Goal: Transaction & Acquisition: Purchase product/service

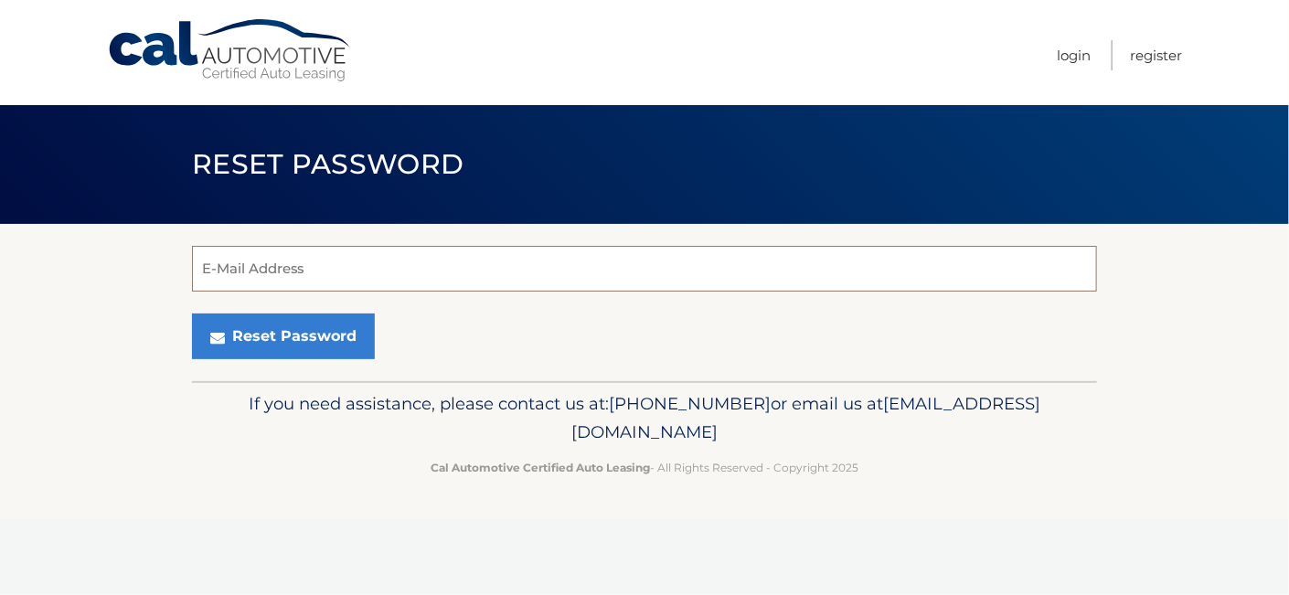
click at [254, 274] on input "E-Mail Address" at bounding box center [644, 269] width 905 height 46
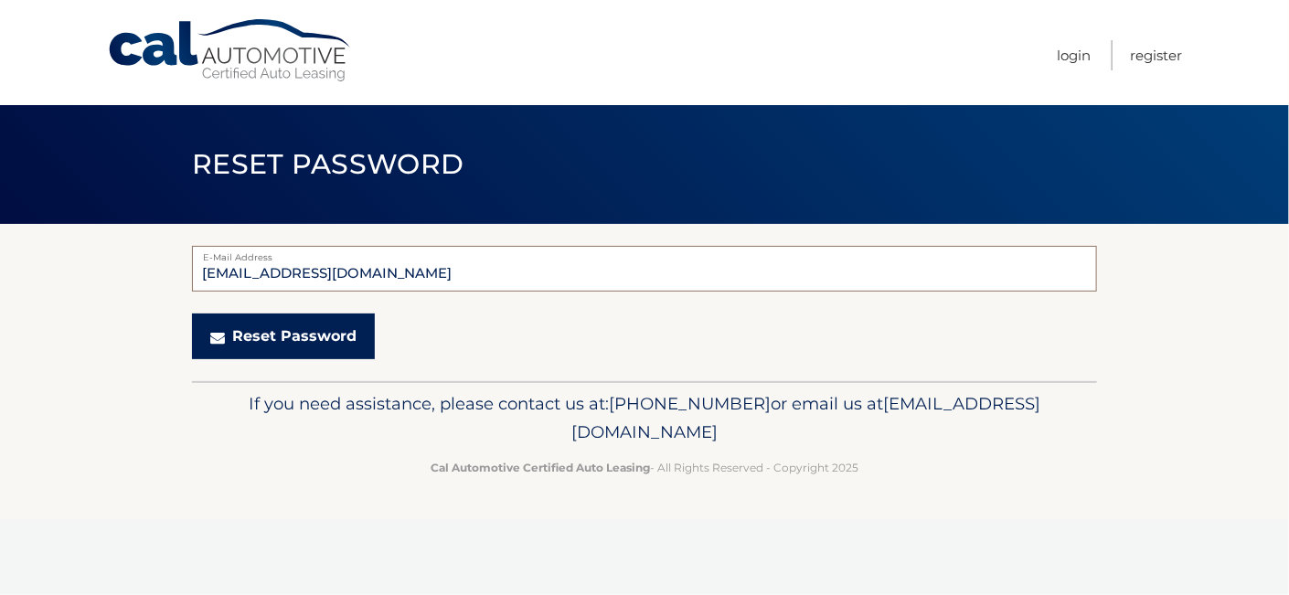
type input "[EMAIL_ADDRESS][DOMAIN_NAME]"
click at [239, 325] on button "Reset Password" at bounding box center [283, 337] width 183 height 46
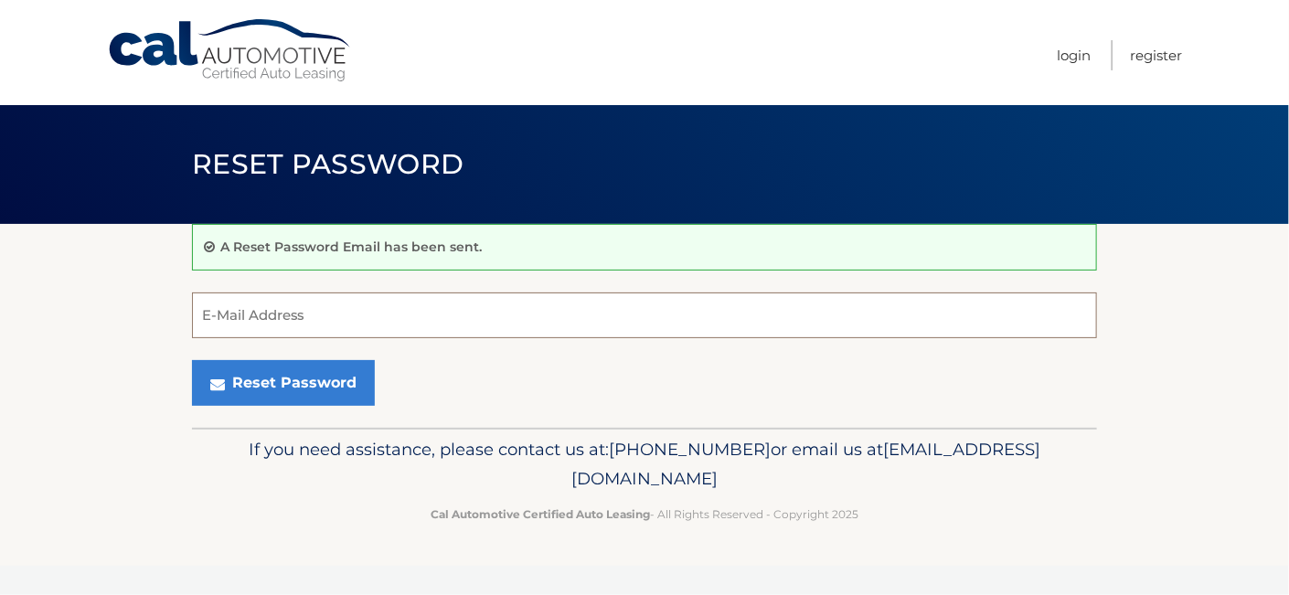
drag, startPoint x: 0, startPoint y: 0, endPoint x: 110, endPoint y: 399, distance: 413.4
click at [110, 399] on section "A Reset Password Email has been sent. E-Mail Address Reset Password" at bounding box center [644, 326] width 1289 height 204
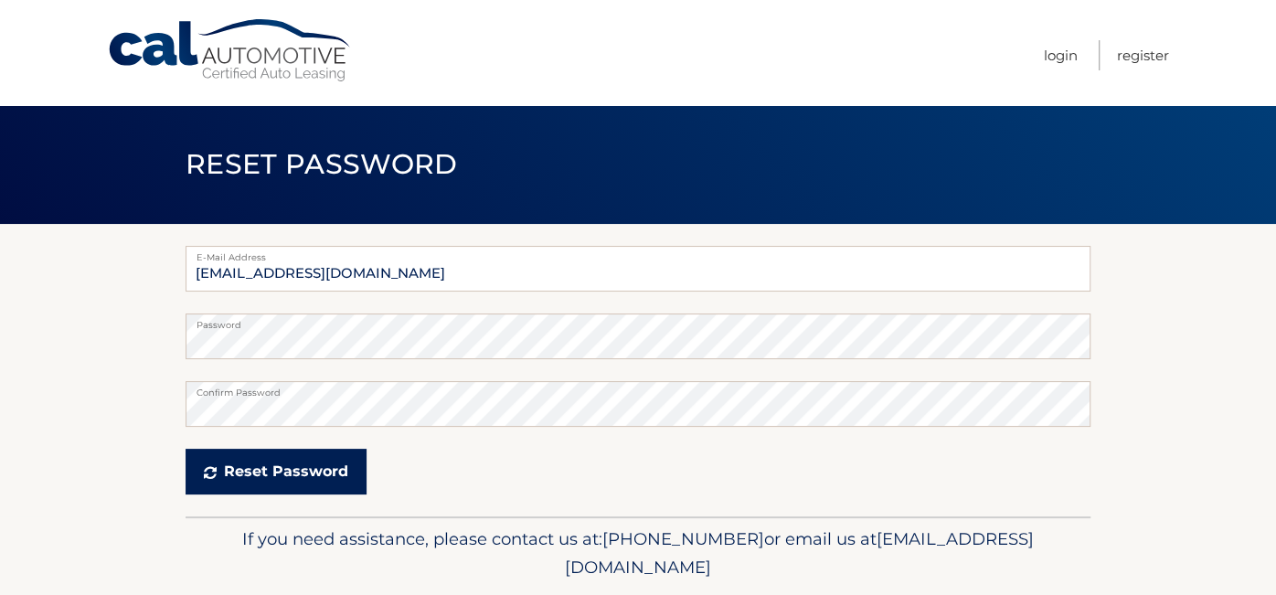
click at [244, 471] on button "Reset Password" at bounding box center [276, 472] width 181 height 46
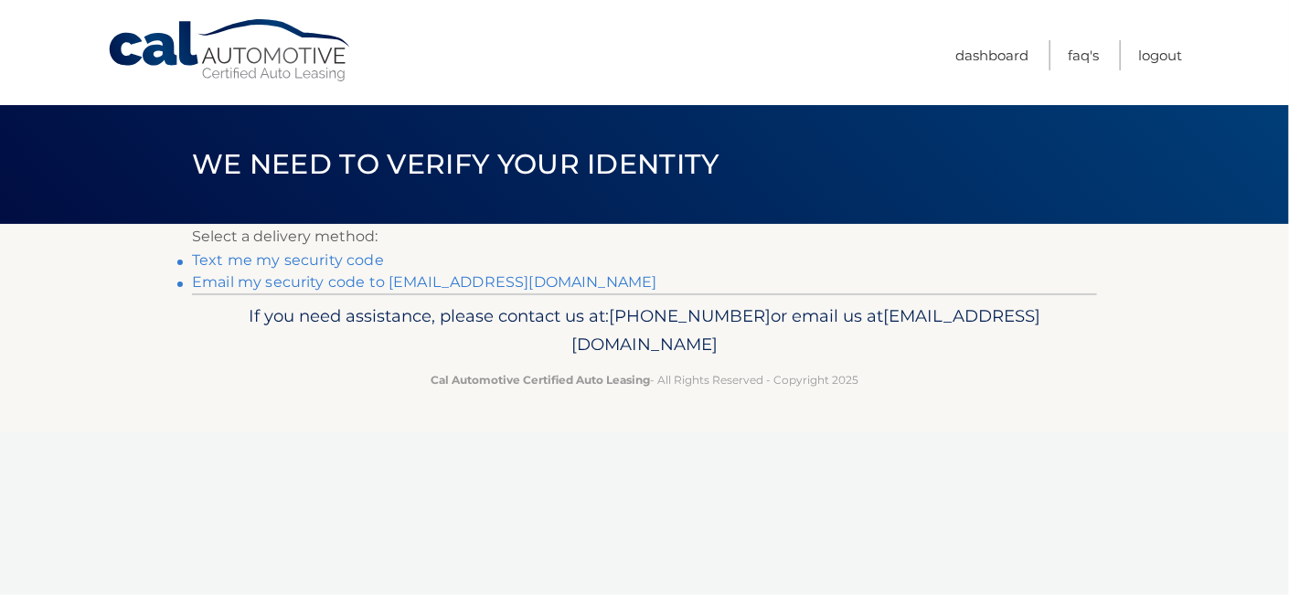
click at [261, 258] on link "Text me my security code" at bounding box center [288, 259] width 192 height 17
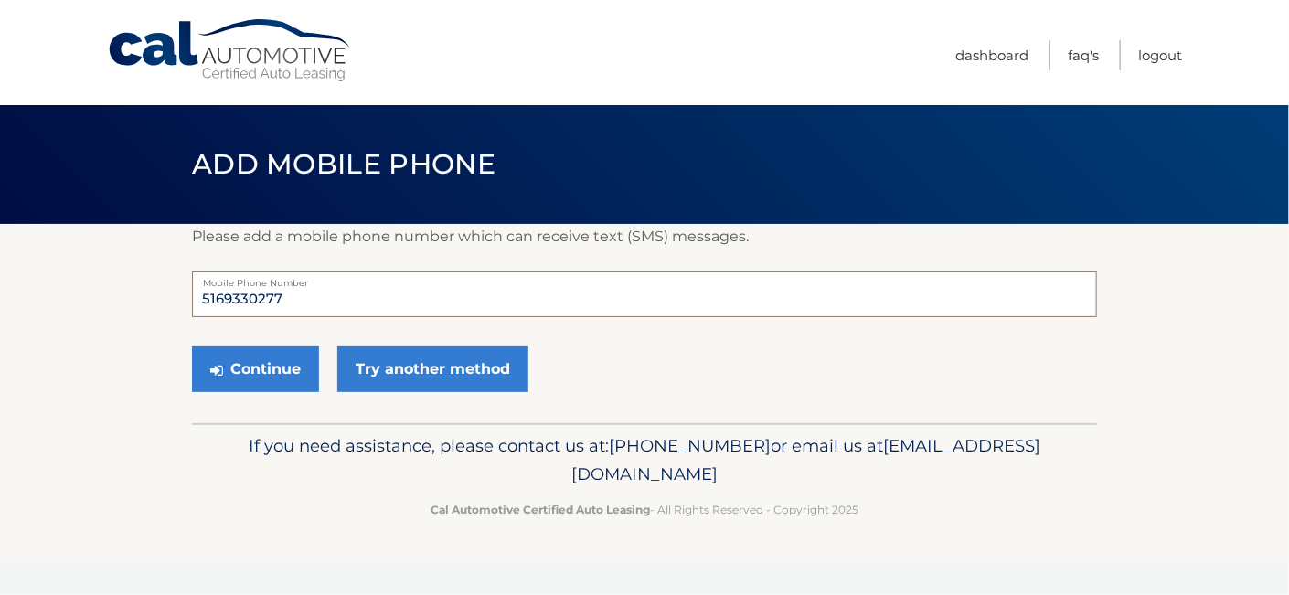
click at [288, 306] on input "5169330277" at bounding box center [644, 295] width 905 height 46
type input "5162204542"
click at [252, 371] on button "Continue" at bounding box center [255, 369] width 127 height 46
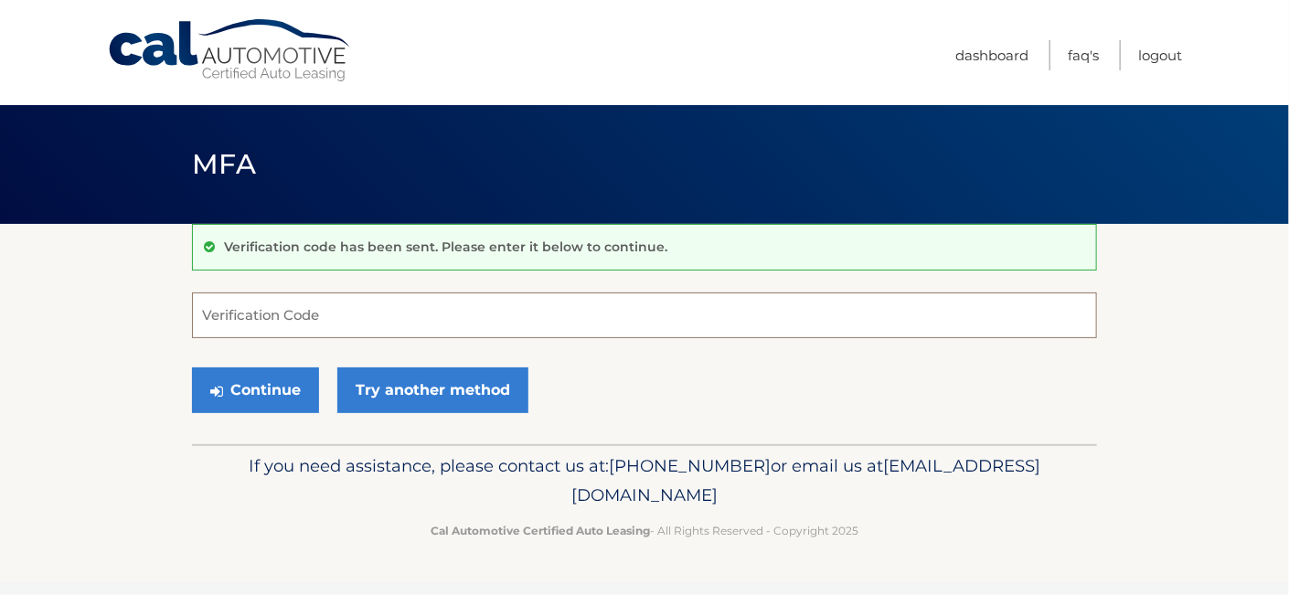
click at [248, 308] on input "Verification Code" at bounding box center [644, 316] width 905 height 46
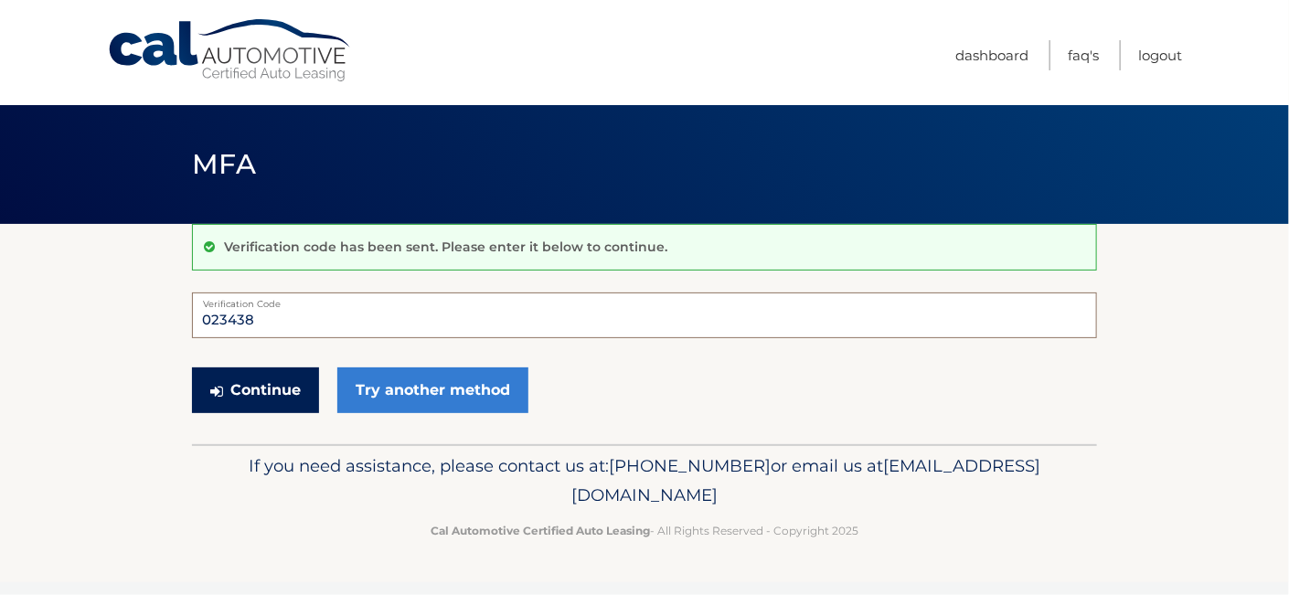
type input "023438"
click at [248, 385] on button "Continue" at bounding box center [255, 390] width 127 height 46
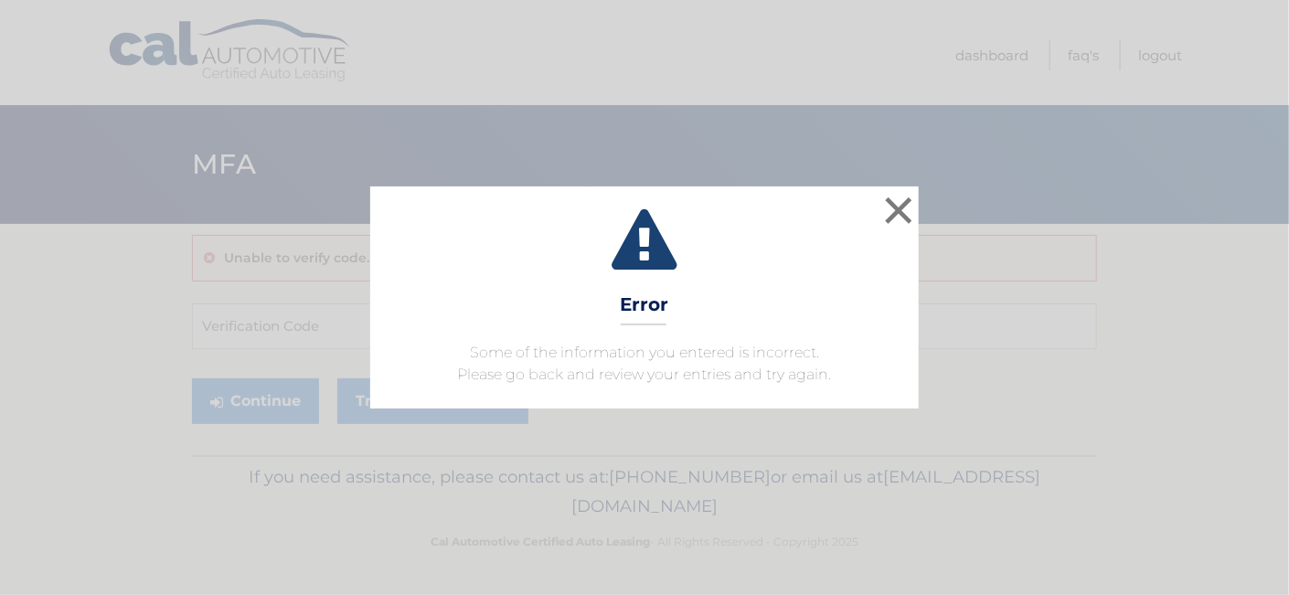
click at [248, 385] on div "× Error Some of the information you entered is incorrect. Please go back and re…" at bounding box center [644, 296] width 1274 height 221
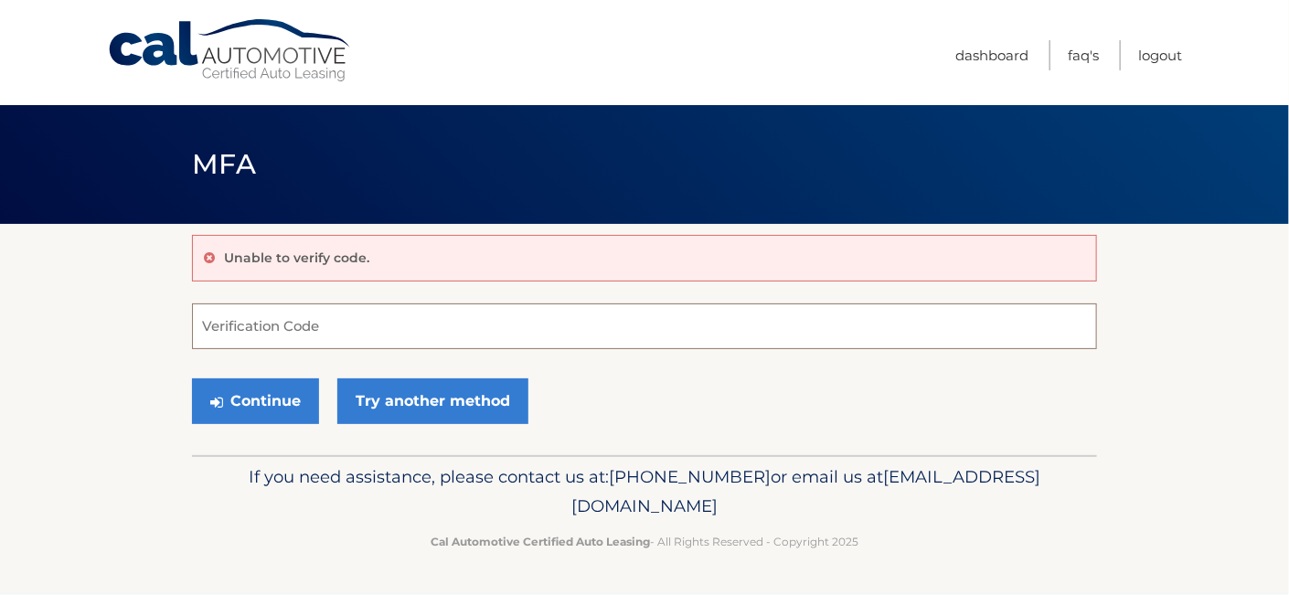
click at [340, 312] on input "Verification Code" at bounding box center [644, 327] width 905 height 46
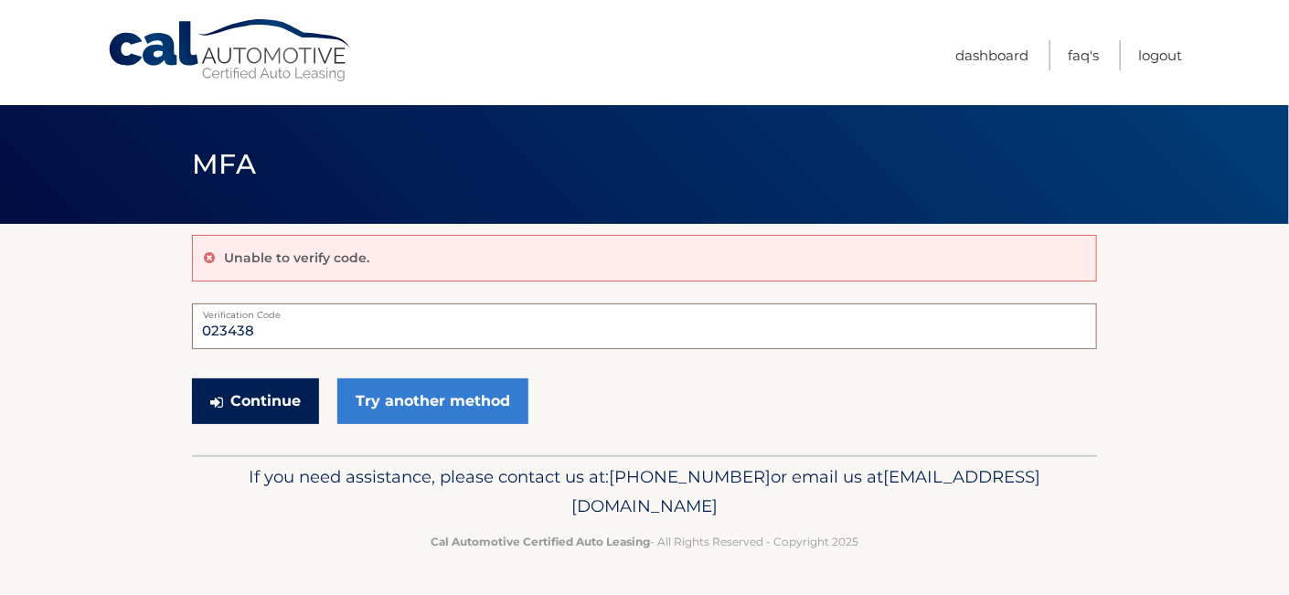
type input "023438"
click at [251, 392] on button "Continue" at bounding box center [255, 401] width 127 height 46
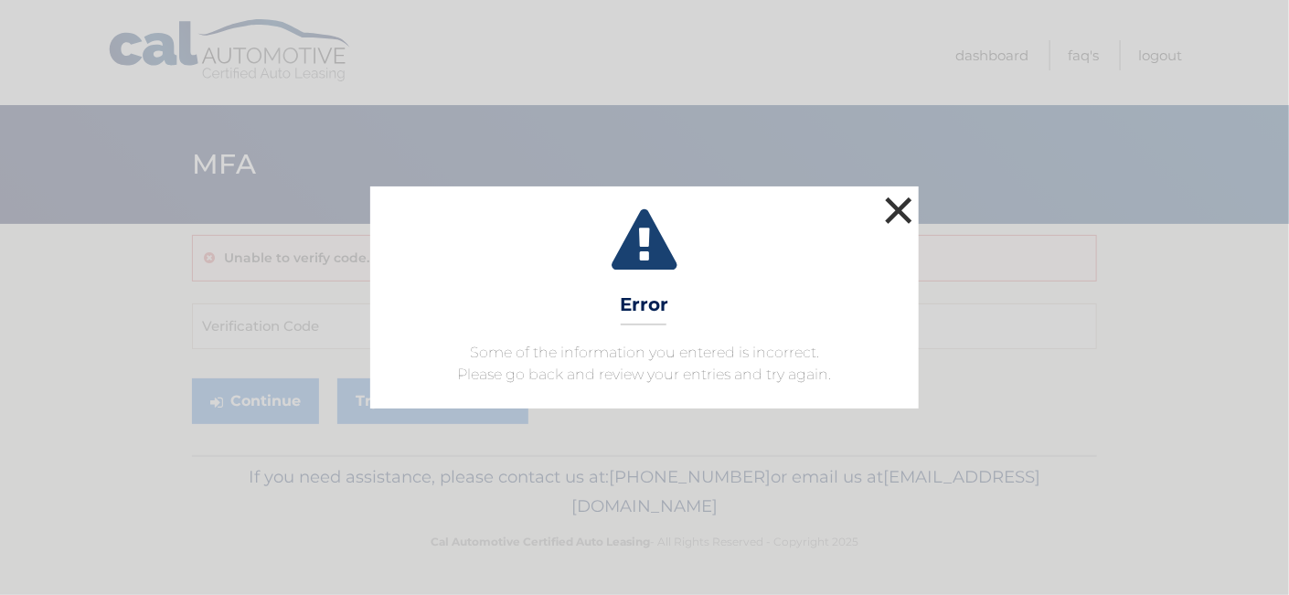
click at [898, 208] on button "×" at bounding box center [898, 210] width 37 height 37
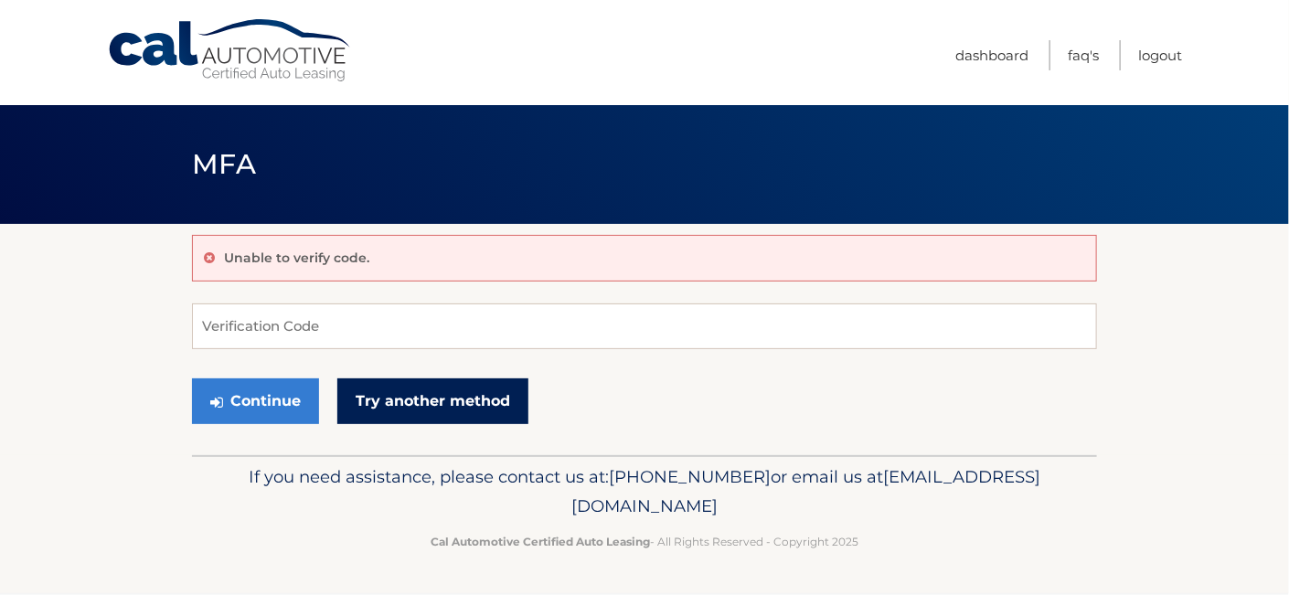
click at [391, 404] on link "Try another method" at bounding box center [432, 401] width 191 height 46
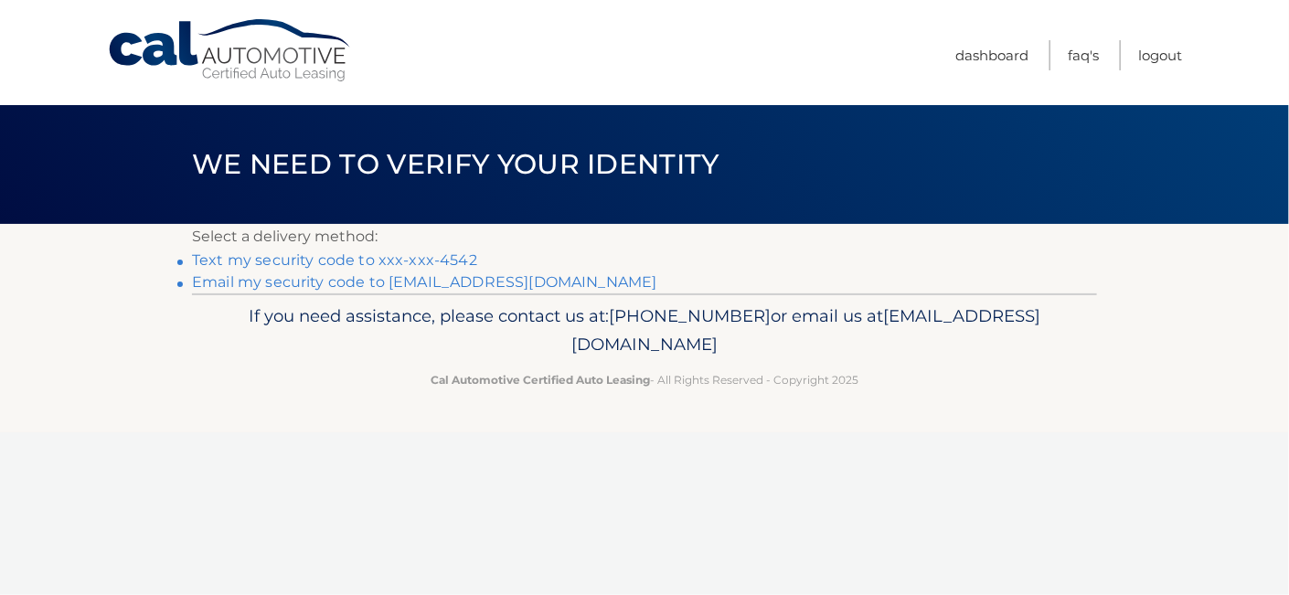
click at [220, 279] on link "Email my security code to b******@clarkhill.com" at bounding box center [424, 281] width 465 height 17
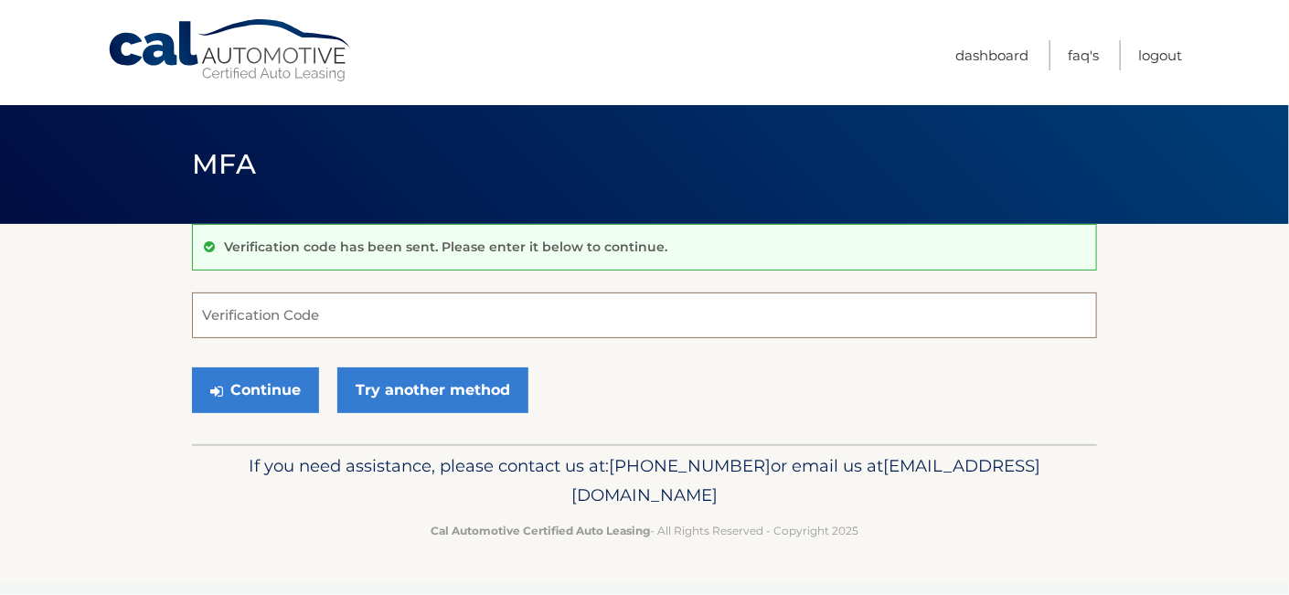
click at [365, 320] on input "Verification Code" at bounding box center [644, 316] width 905 height 46
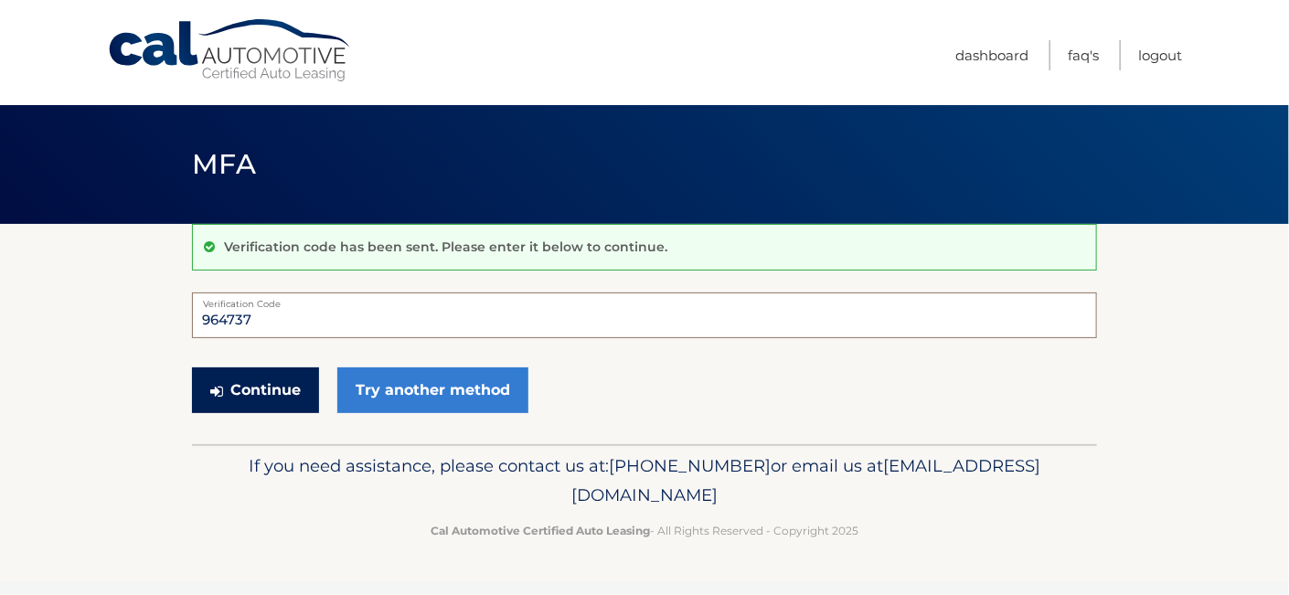
type input "964737"
click at [246, 382] on button "Continue" at bounding box center [255, 390] width 127 height 46
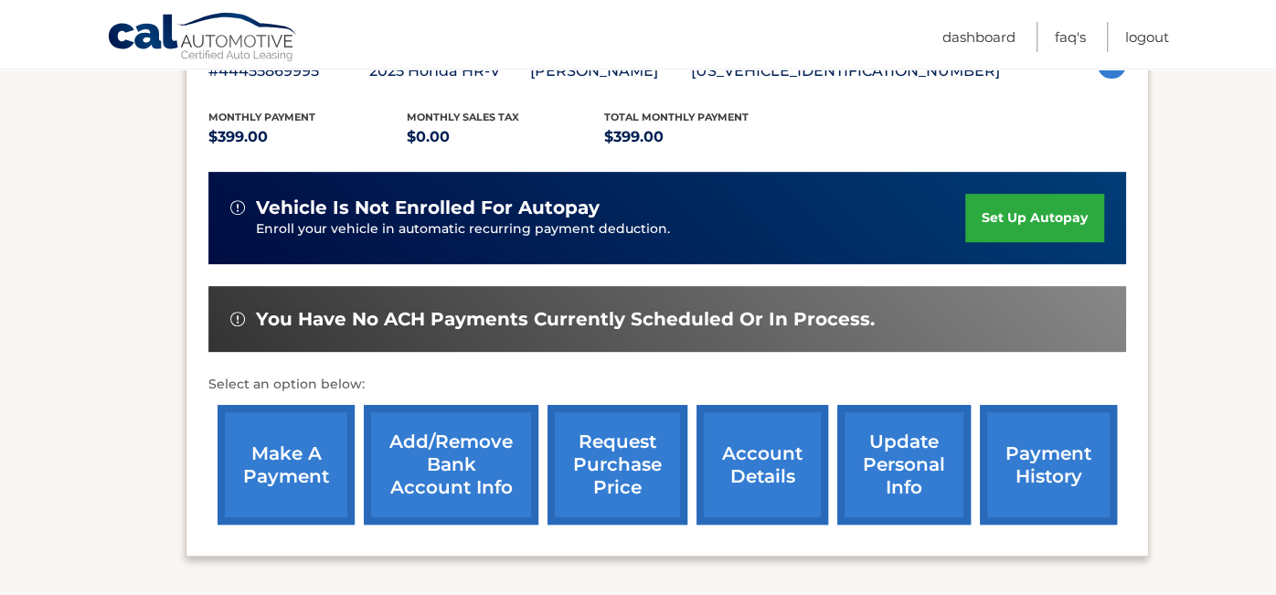
scroll to position [366, 0]
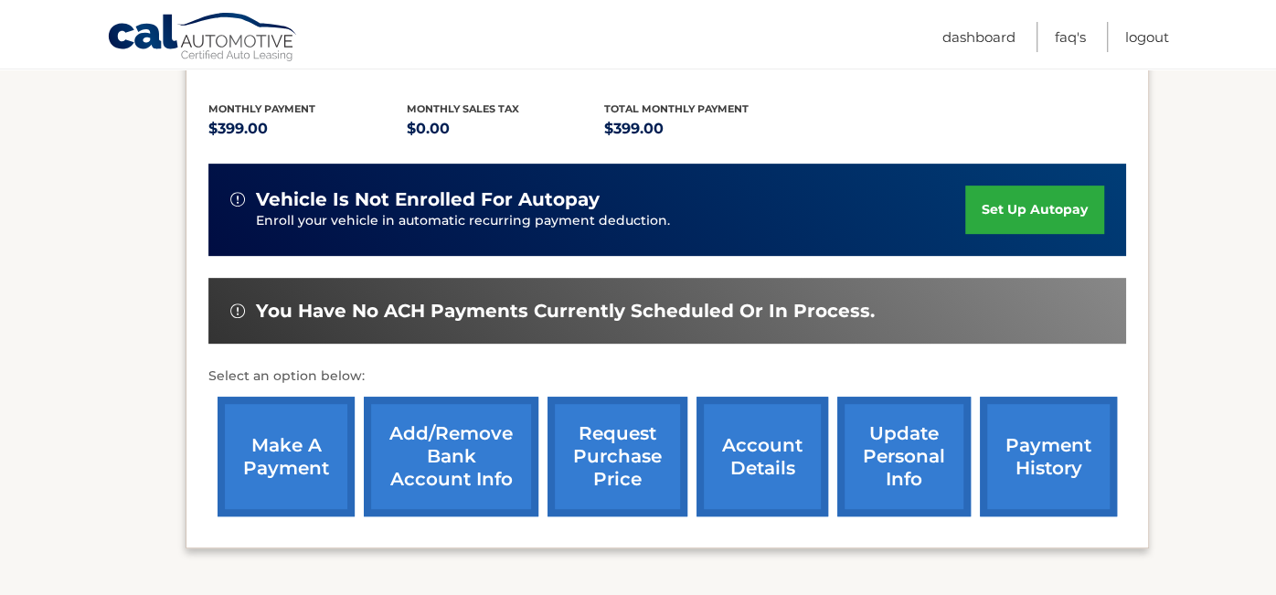
click at [280, 459] on link "make a payment" at bounding box center [286, 457] width 137 height 120
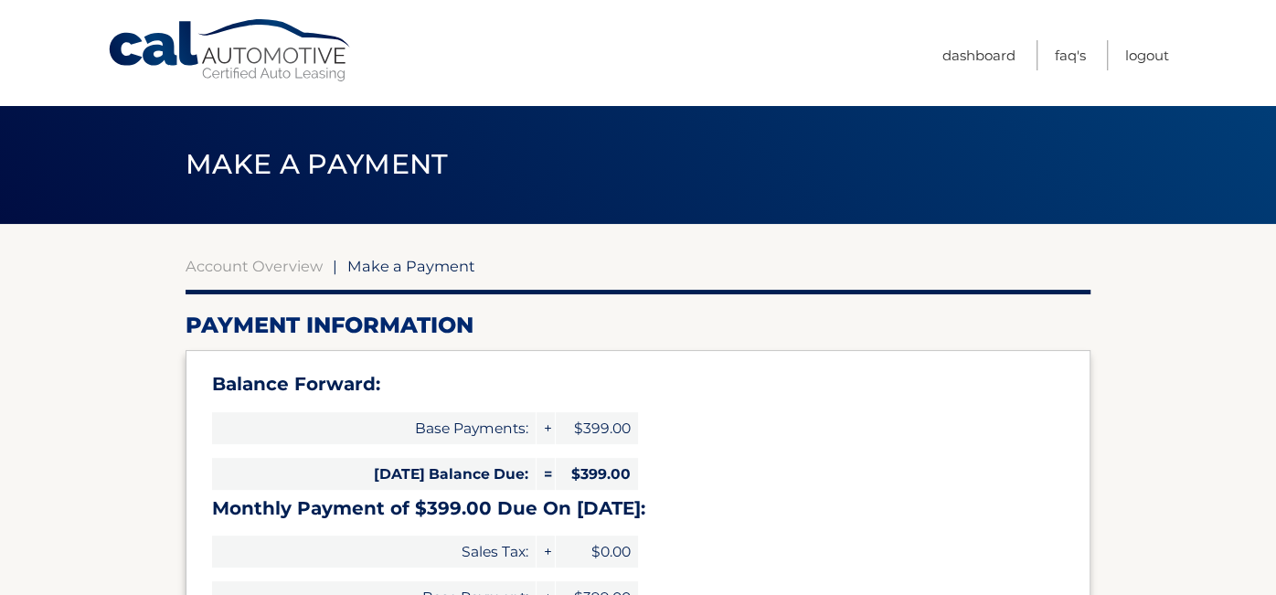
select select "M2YwY2FmYjYtZTQxMS00ZDIzLTg4MjUtOWI5Nzc2YTMzYTUx"
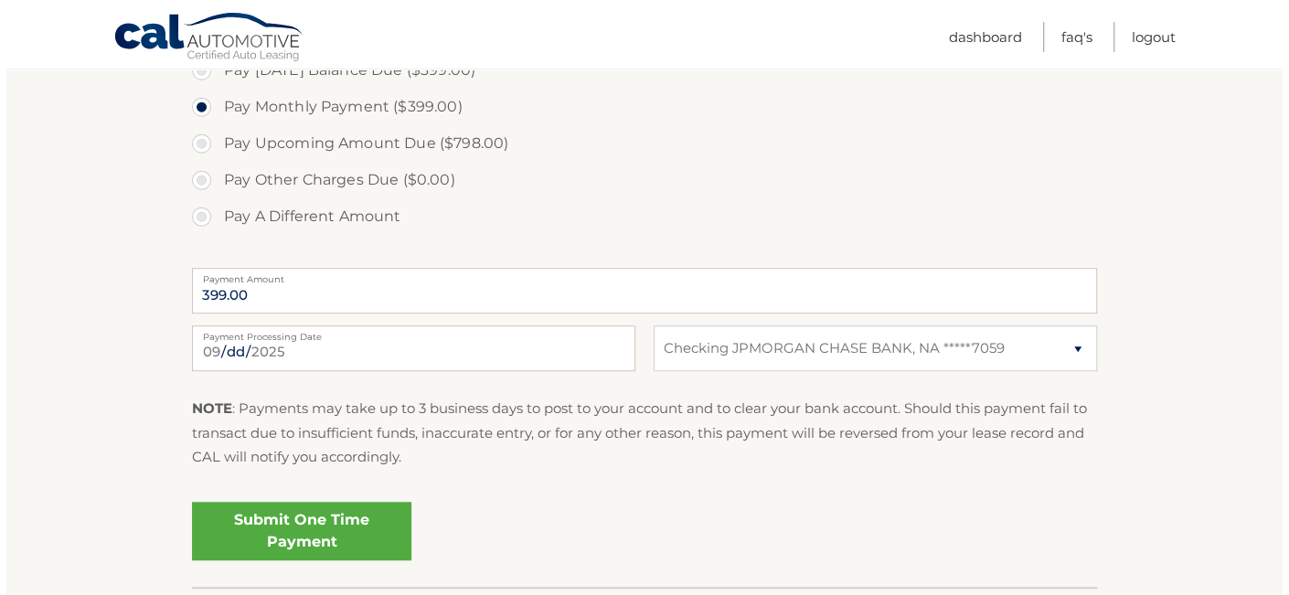
scroll to position [694, 0]
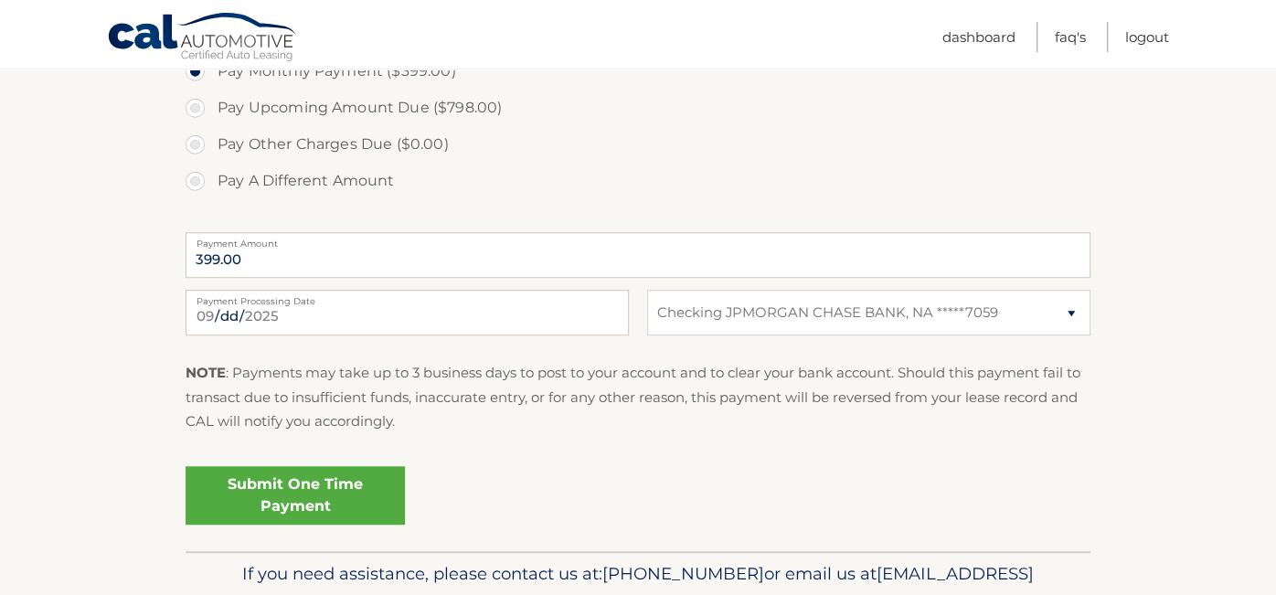
click at [296, 485] on link "Submit One Time Payment" at bounding box center [295, 495] width 219 height 59
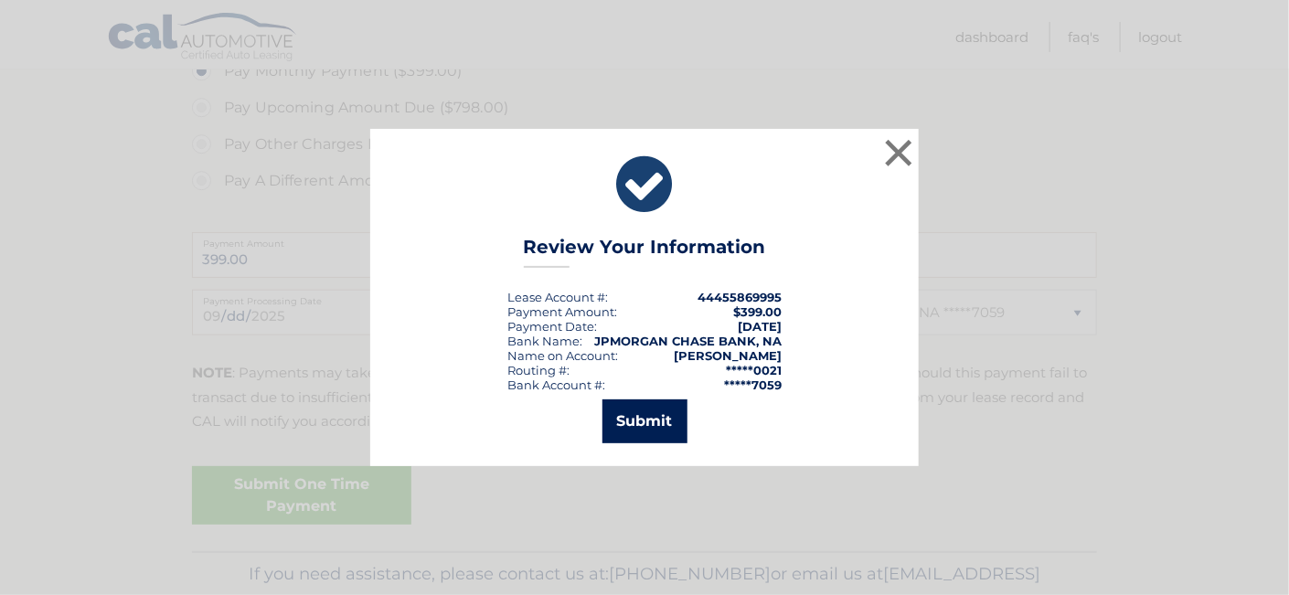
click at [646, 427] on button "Submit" at bounding box center [644, 421] width 85 height 44
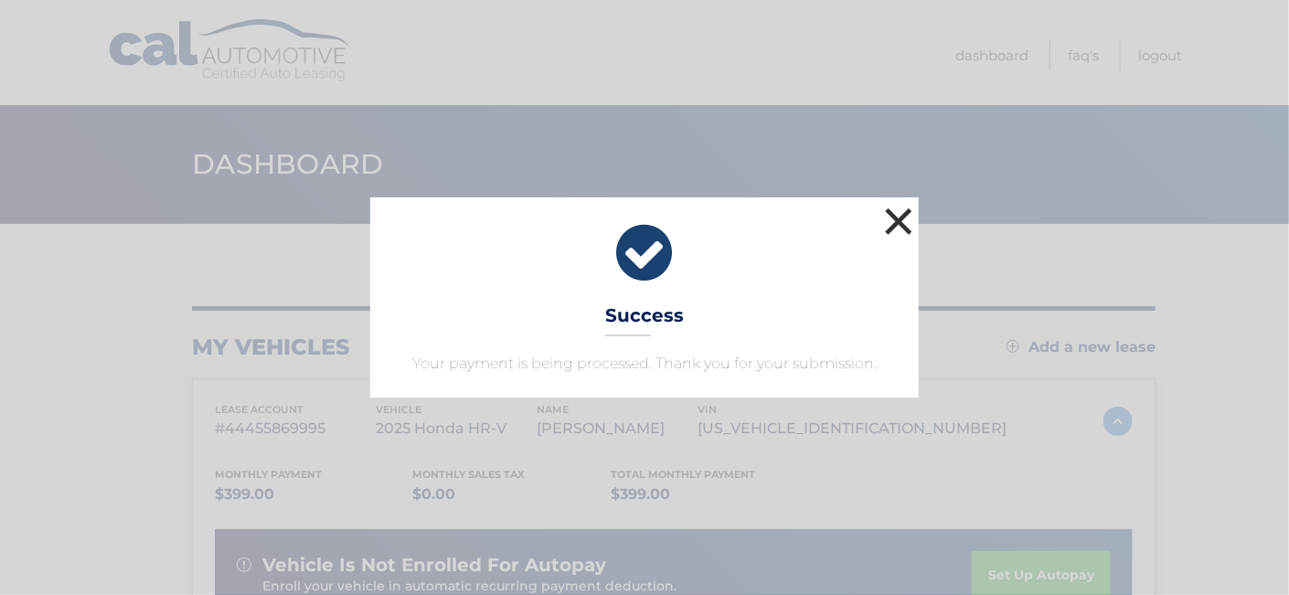
click at [899, 212] on button "×" at bounding box center [898, 221] width 37 height 37
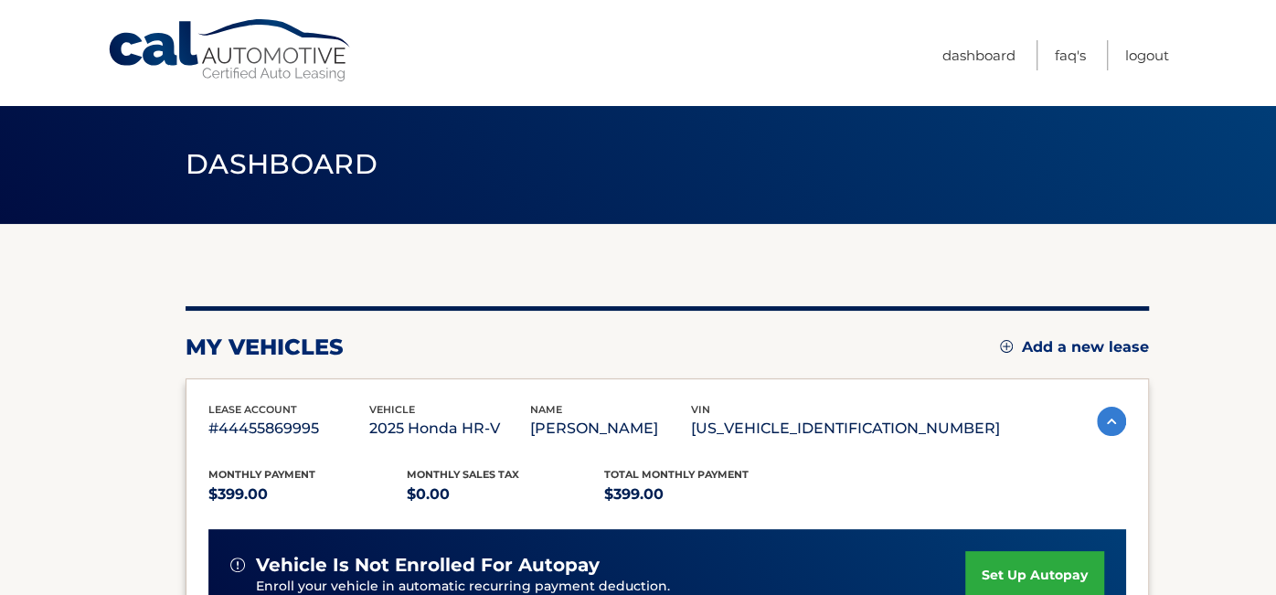
scroll to position [520, 0]
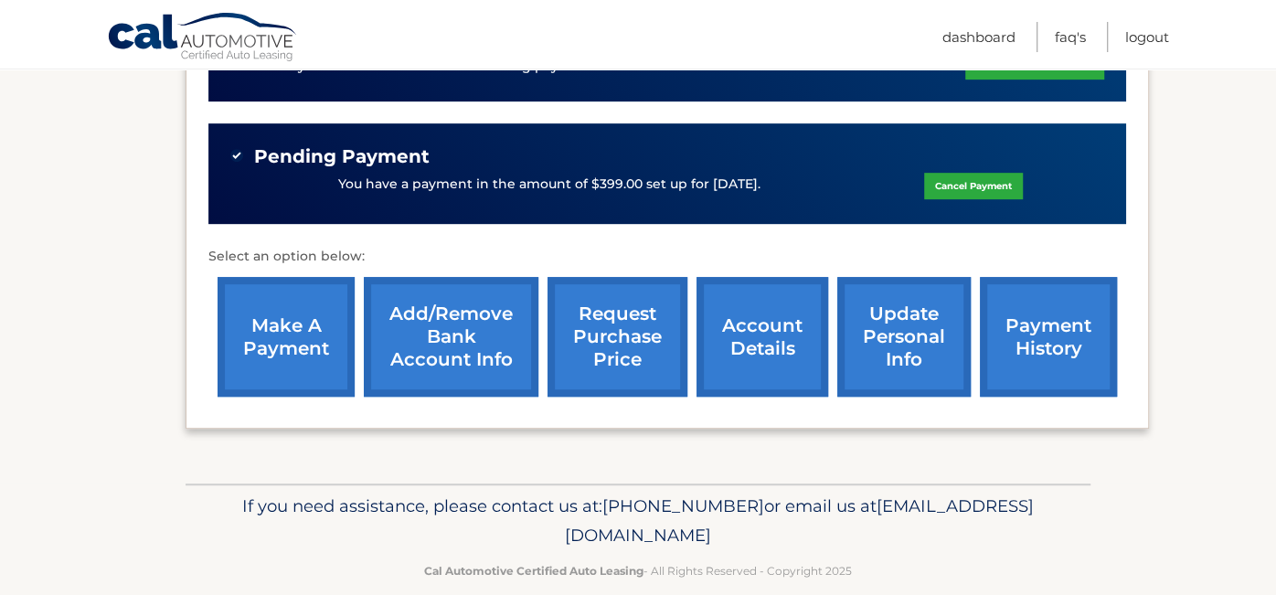
click at [270, 323] on link "make a payment" at bounding box center [286, 337] width 137 height 120
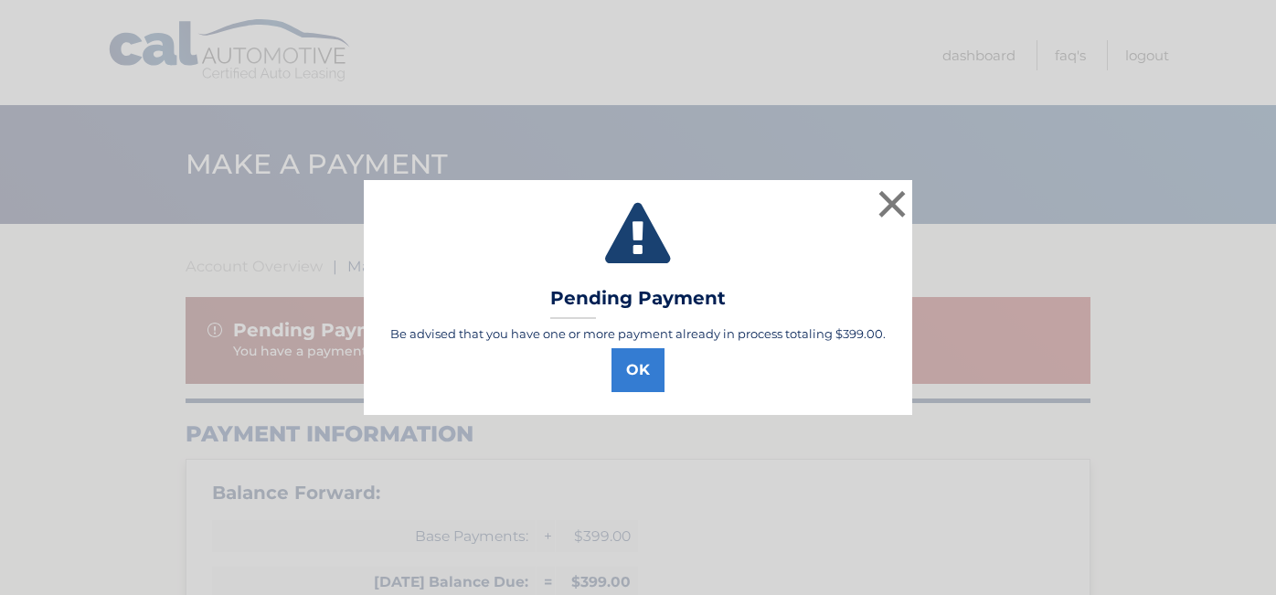
select select "M2YwY2FmYjYtZTQxMS00ZDIzLTg4MjUtOWI5Nzc2YTMzYTUx"
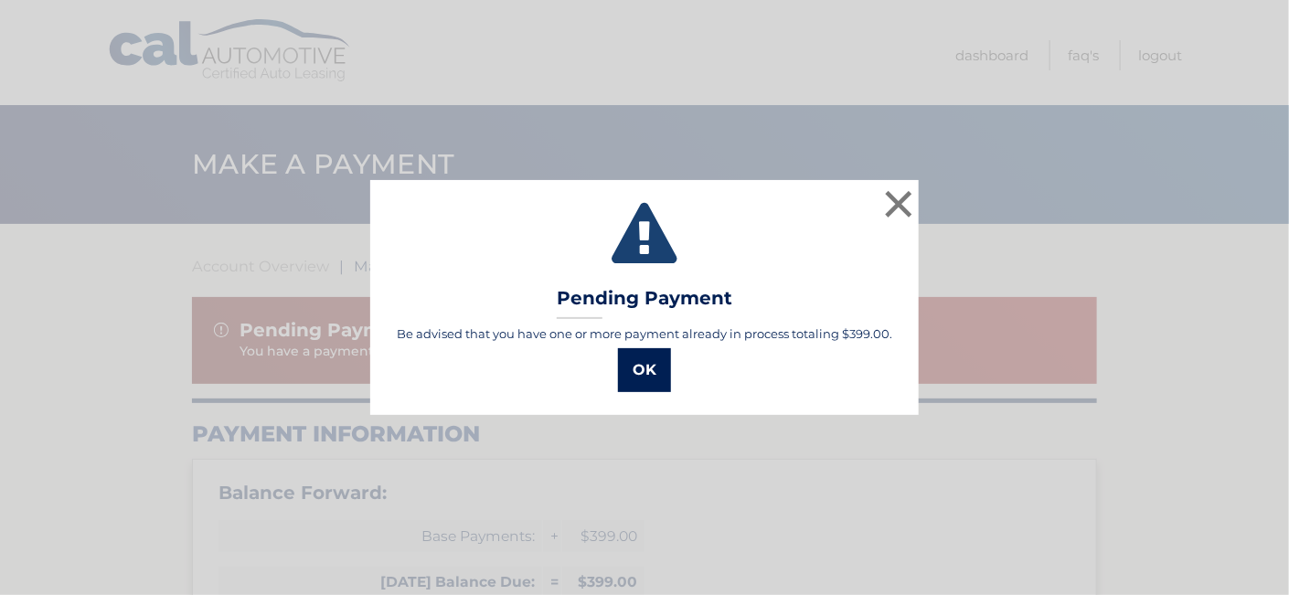
click at [647, 368] on button "OK" at bounding box center [644, 370] width 53 height 44
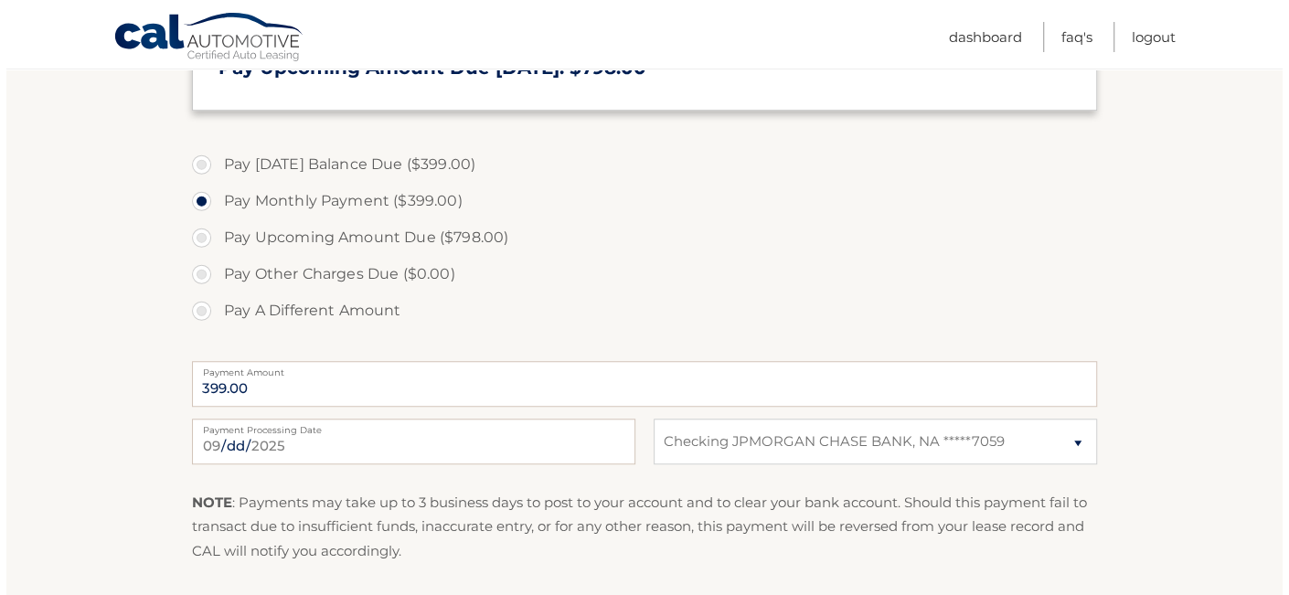
scroll to position [694, 0]
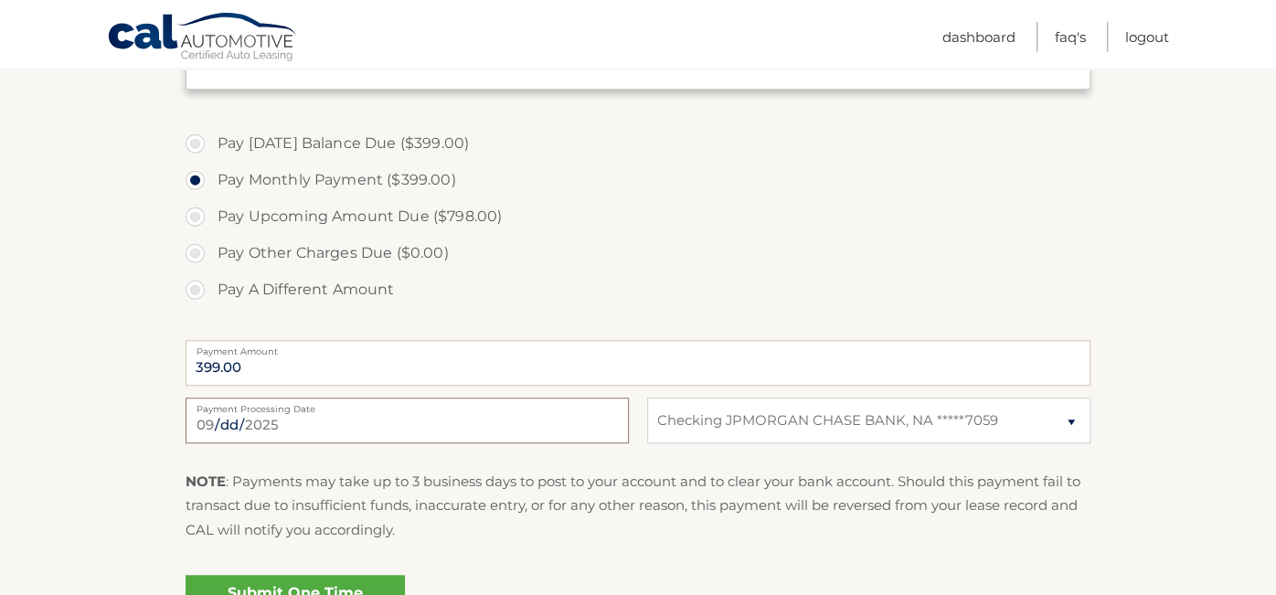
click at [298, 419] on input "[DATE]" at bounding box center [407, 421] width 443 height 46
type input "[DATE]"
click at [302, 589] on link "Submit One Time Payment" at bounding box center [295, 604] width 219 height 59
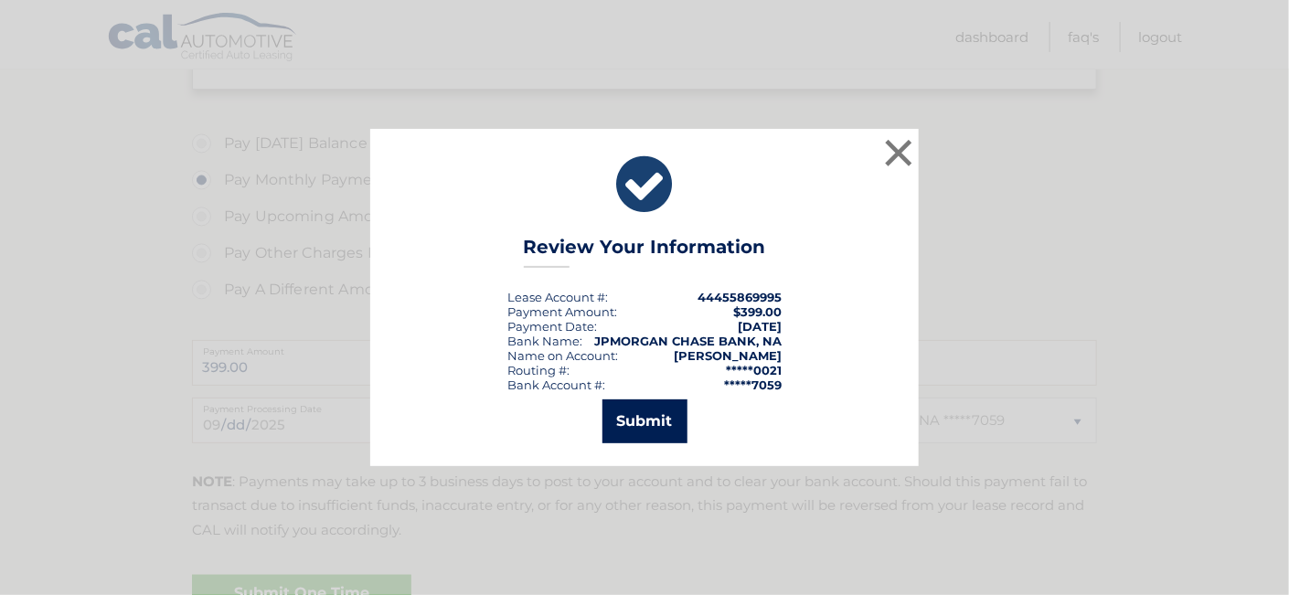
click at [646, 419] on button "Submit" at bounding box center [644, 421] width 85 height 44
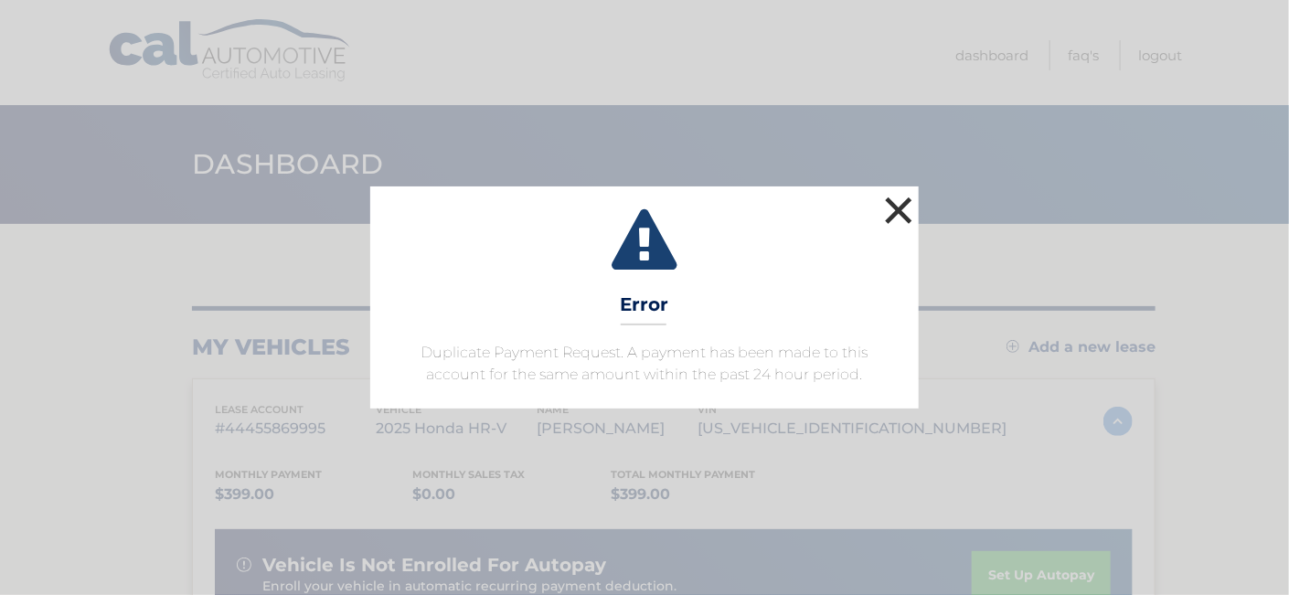
click at [903, 206] on button "×" at bounding box center [898, 210] width 37 height 37
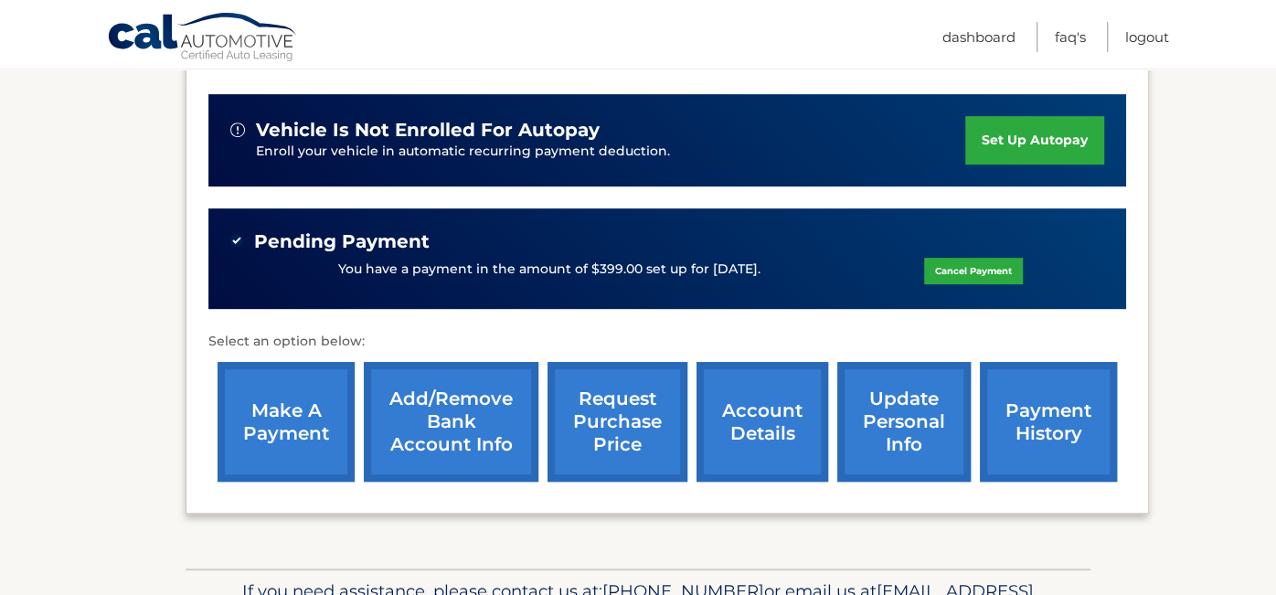
scroll to position [439, 0]
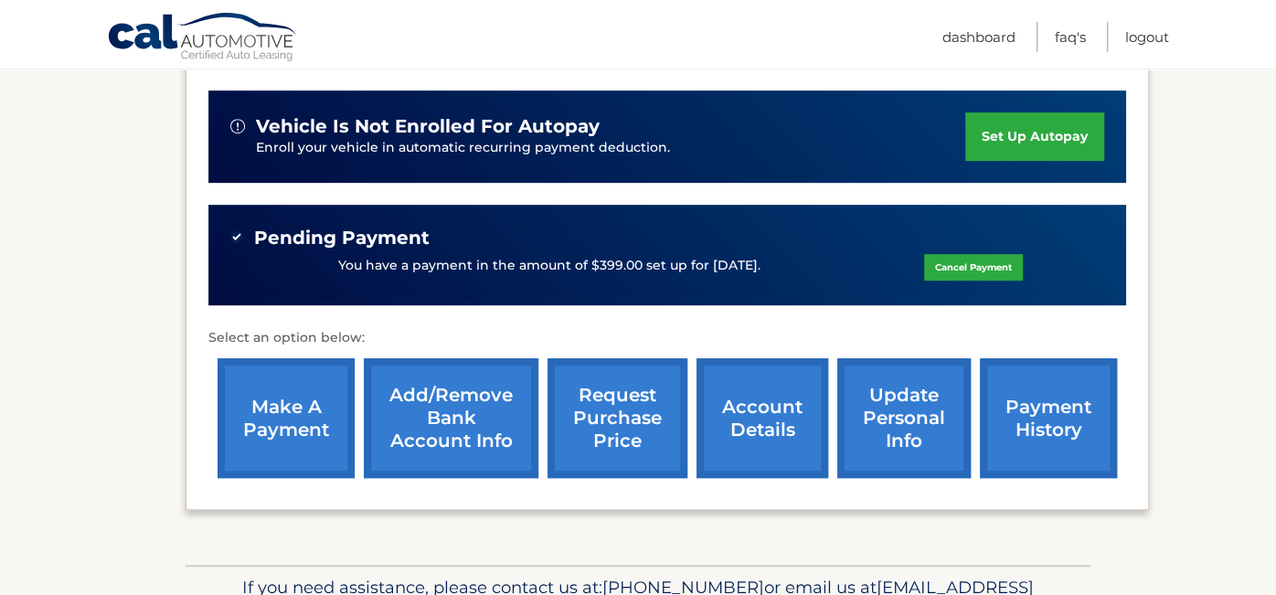
click at [278, 406] on link "make a payment" at bounding box center [286, 418] width 137 height 120
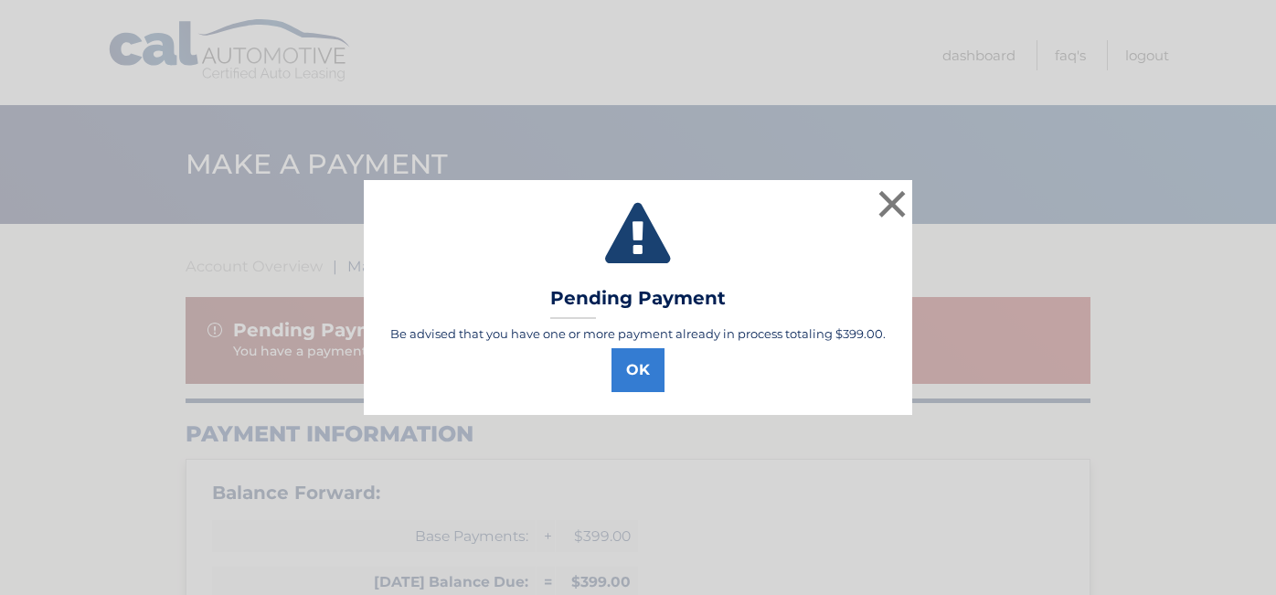
select select "M2YwY2FmYjYtZTQxMS00ZDIzLTg4MjUtOWI5Nzc2YTMzYTUx"
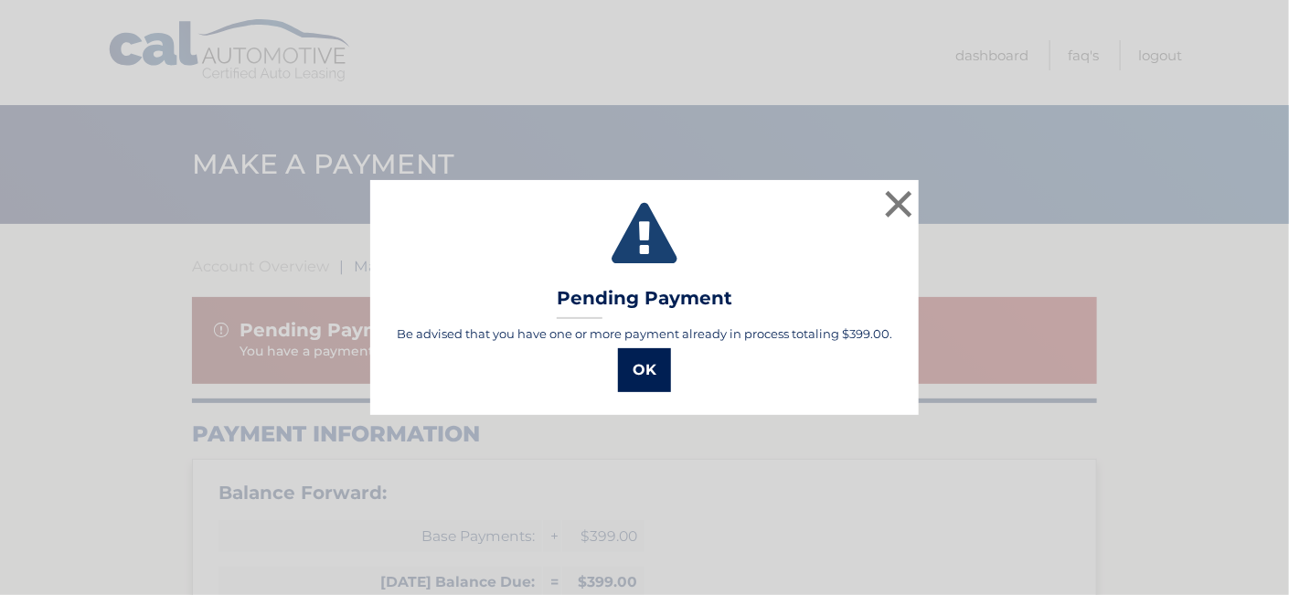
click at [646, 362] on button "OK" at bounding box center [644, 370] width 53 height 44
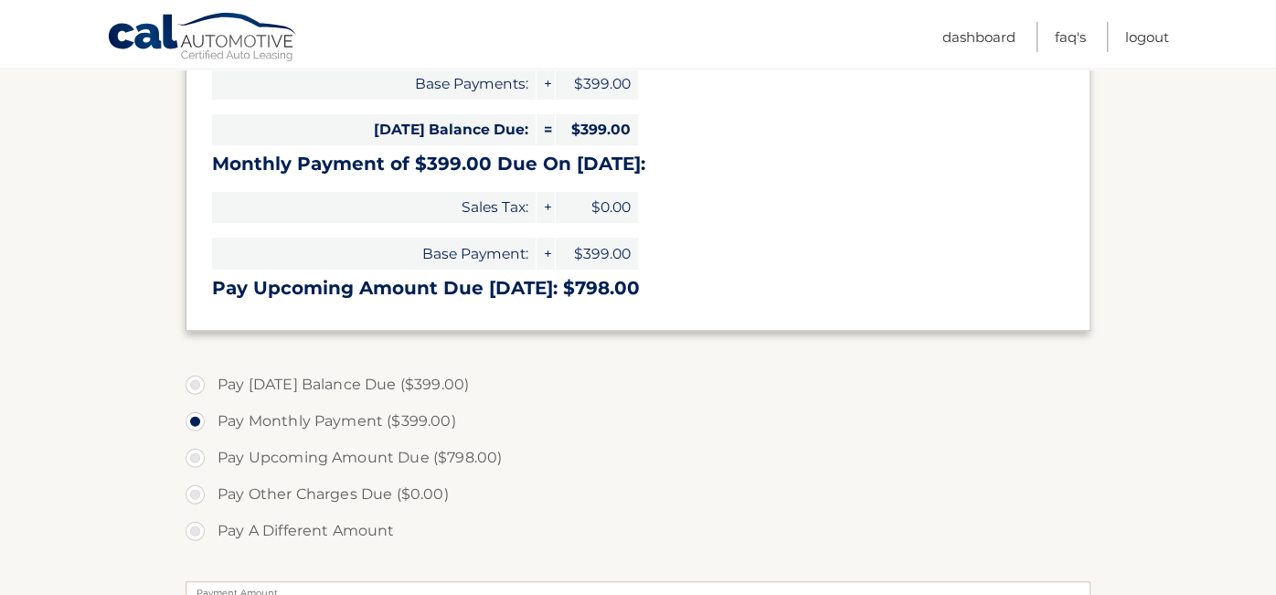
scroll to position [463, 0]
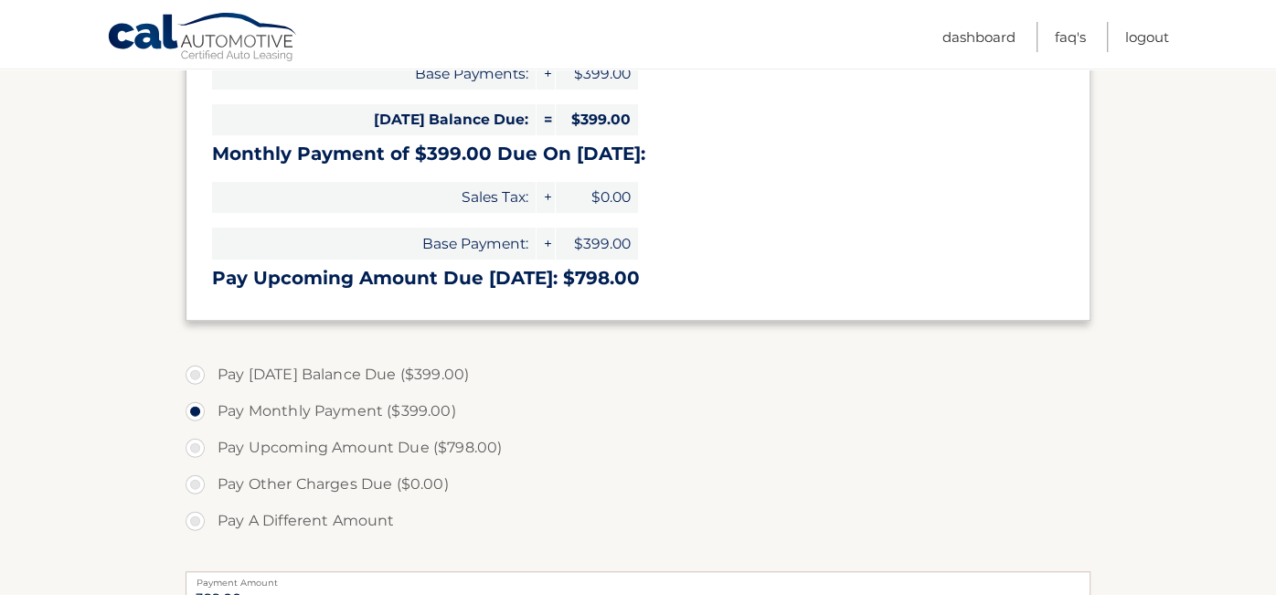
click at [194, 515] on label "Pay A Different Amount" at bounding box center [638, 521] width 905 height 37
click at [194, 515] on input "Pay A Different Amount" at bounding box center [202, 517] width 18 height 29
radio input "true"
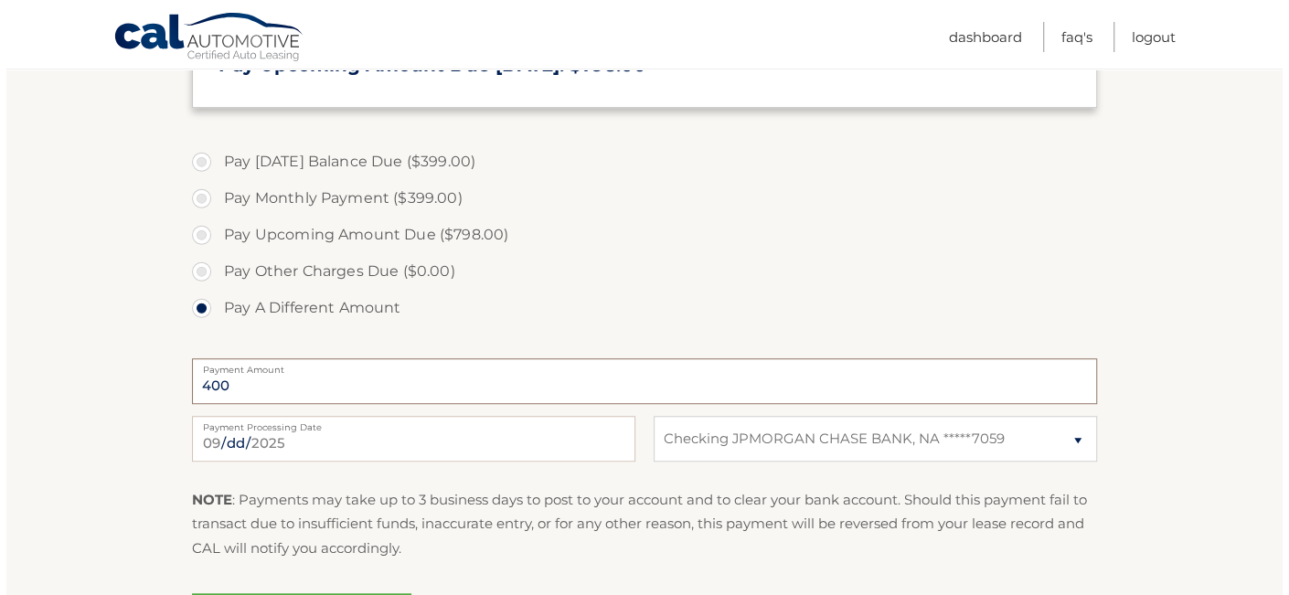
scroll to position [703, 0]
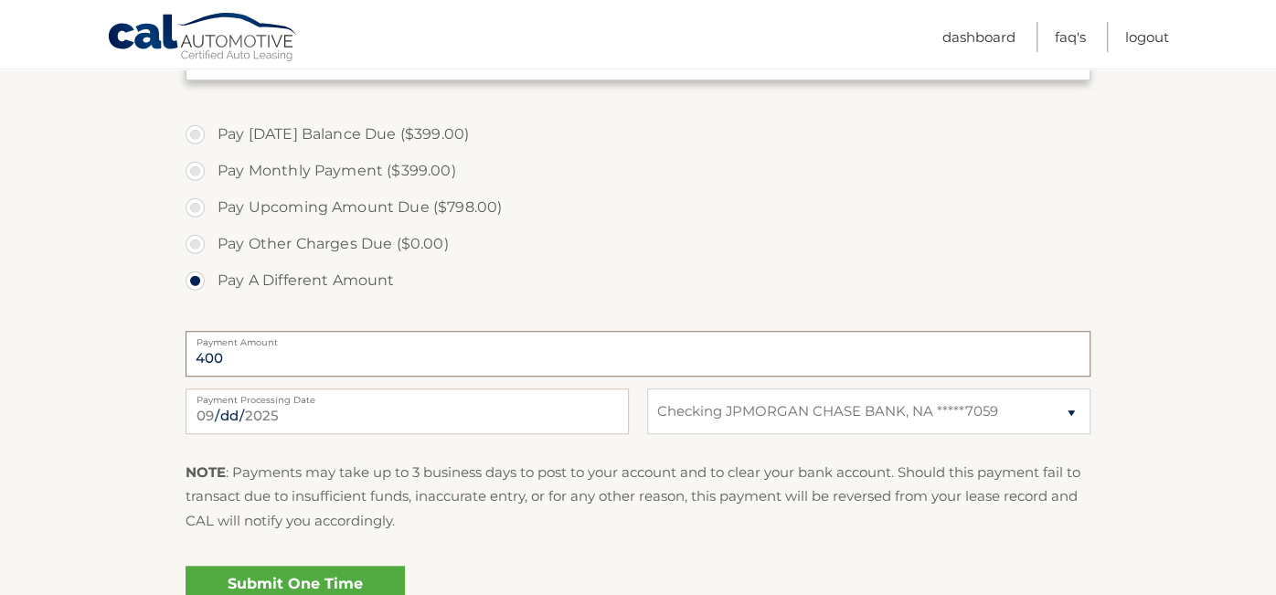
type input "400"
click at [248, 406] on input "2025-09-11" at bounding box center [407, 412] width 443 height 46
type input "2025-09-30"
click at [272, 579] on link "Submit One Time Payment" at bounding box center [295, 595] width 219 height 59
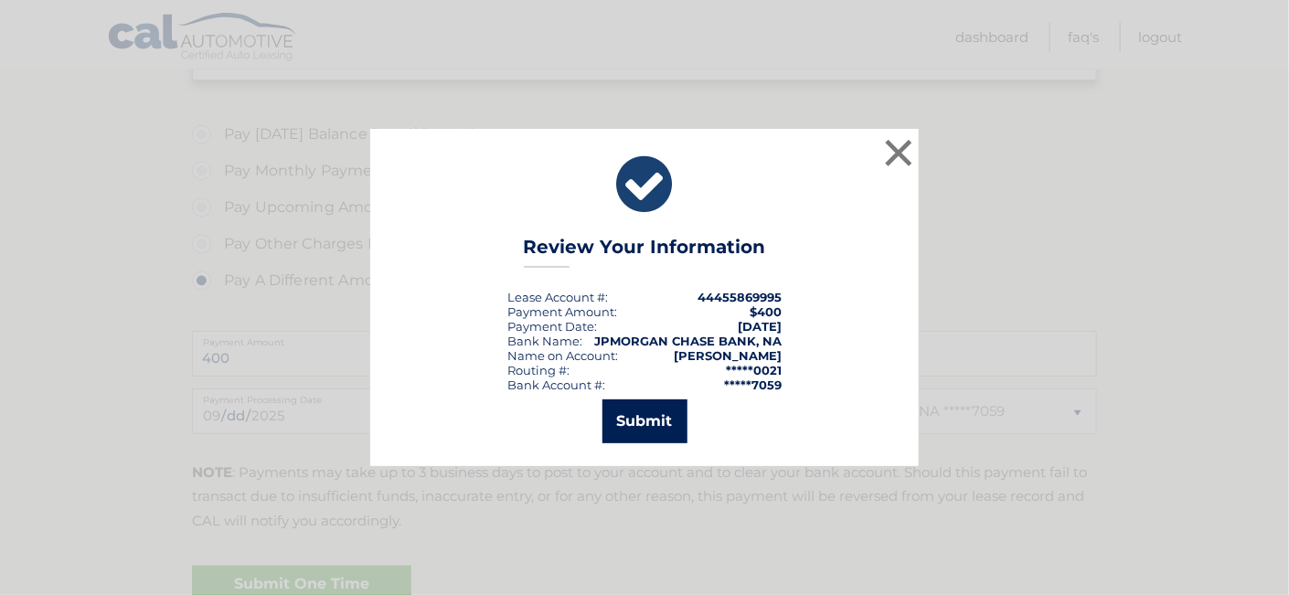
click at [656, 427] on button "Submit" at bounding box center [644, 421] width 85 height 44
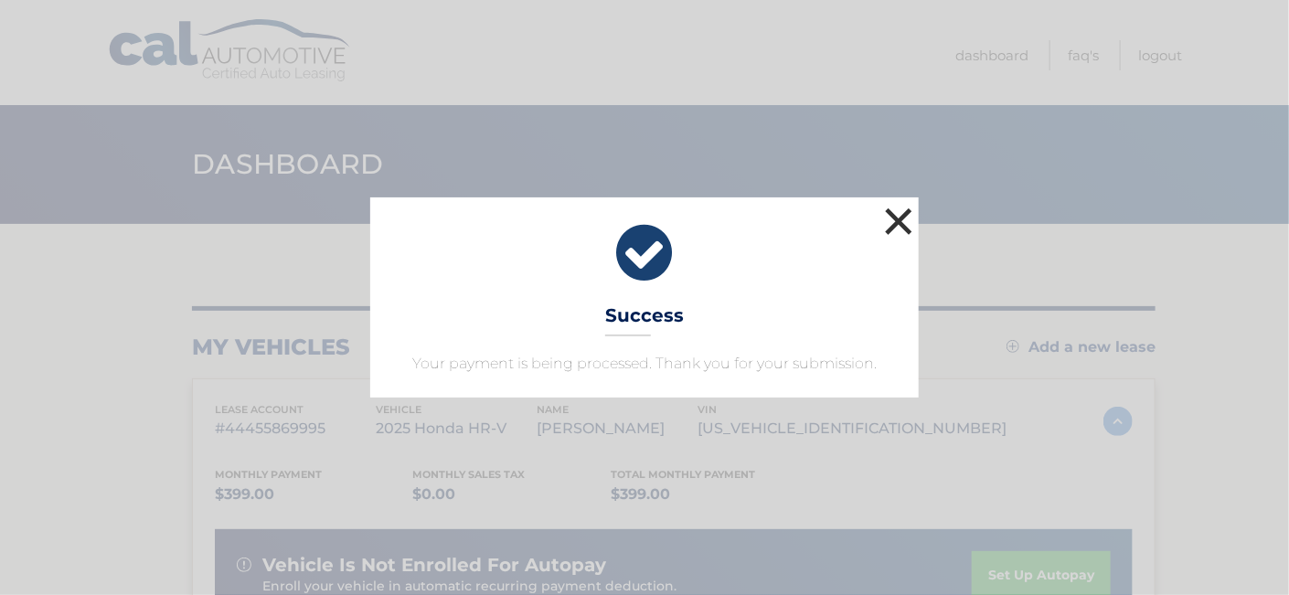
click at [898, 216] on button "×" at bounding box center [898, 221] width 37 height 37
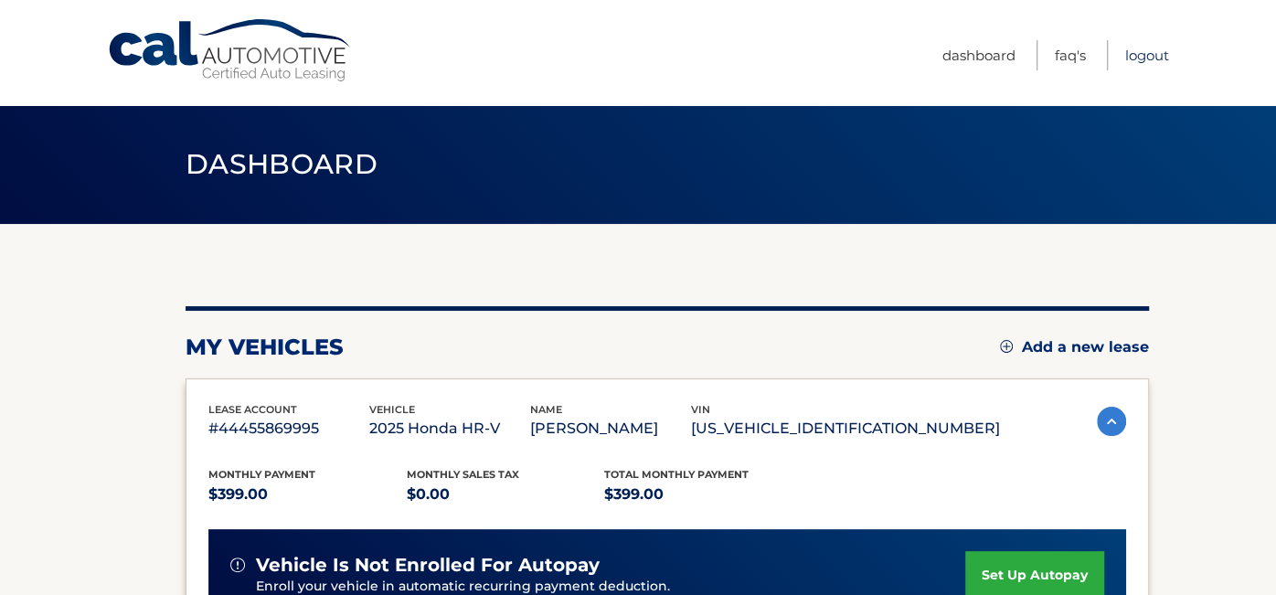
click at [1146, 56] on link "Logout" at bounding box center [1147, 55] width 44 height 30
